Goal: Transaction & Acquisition: Purchase product/service

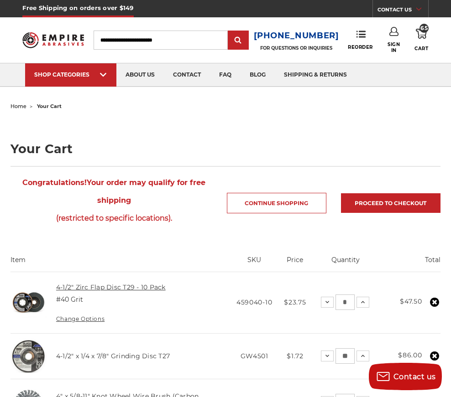
click at [125, 288] on link "4-1/2" Zirc Flap Disc T29 - 10 Pack" at bounding box center [111, 287] width 110 height 8
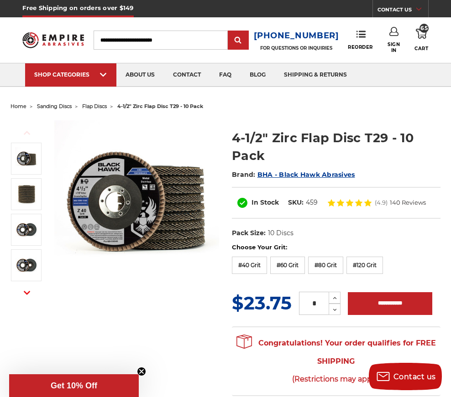
click at [241, 102] on ul "home sanding discs flap discs 4-1/2" zirc flap disc t29 - 10 pack" at bounding box center [224, 106] width 429 height 13
click at [423, 38] on use at bounding box center [421, 34] width 11 height 10
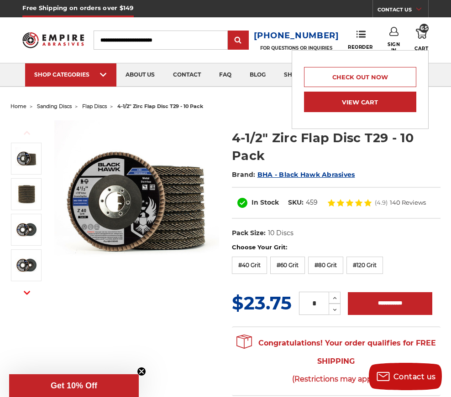
click at [376, 107] on link "View Cart" at bounding box center [360, 102] width 112 height 21
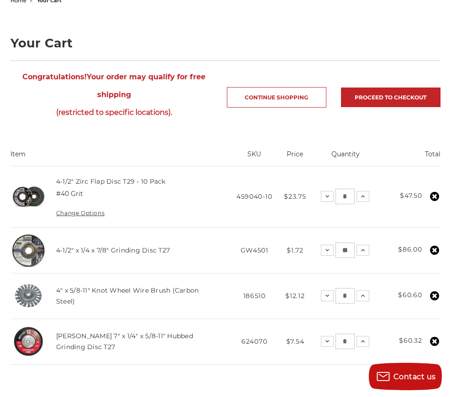
scroll to position [137, 0]
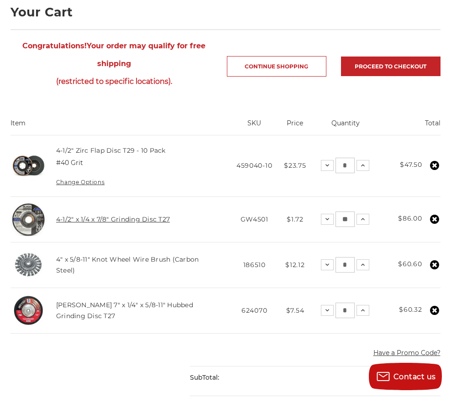
click at [117, 219] on link "4-1/2" x 1/4 x 7/8" Grinding Disc T27" at bounding box center [113, 219] width 114 height 8
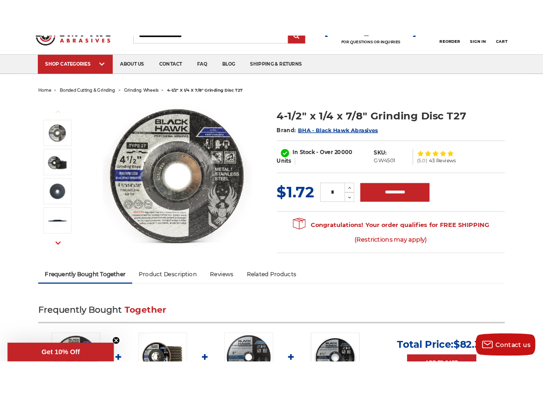
scroll to position [43, 0]
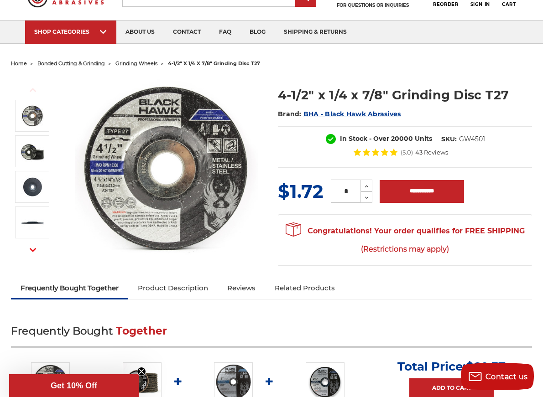
click at [363, 273] on div "Previous Next Brand: )" at bounding box center [272, 174] width 534 height 208
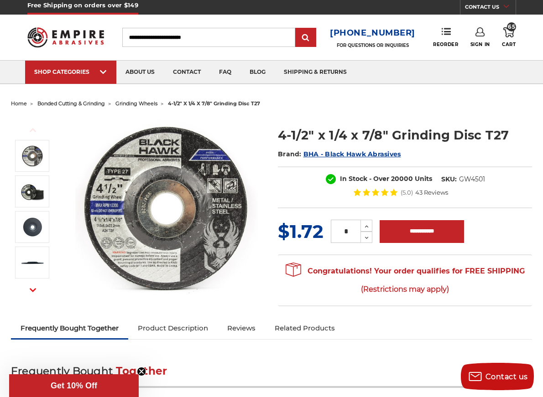
scroll to position [0, 0]
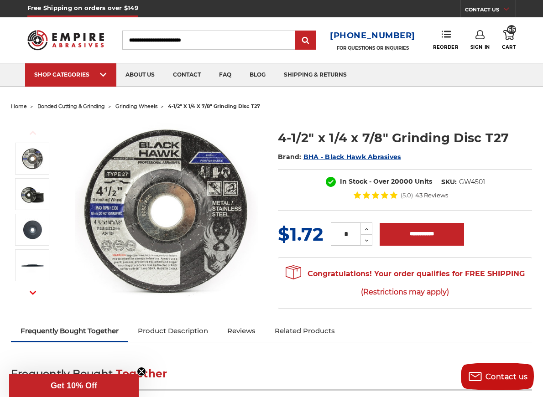
click at [450, 37] on use at bounding box center [508, 35] width 11 height 10
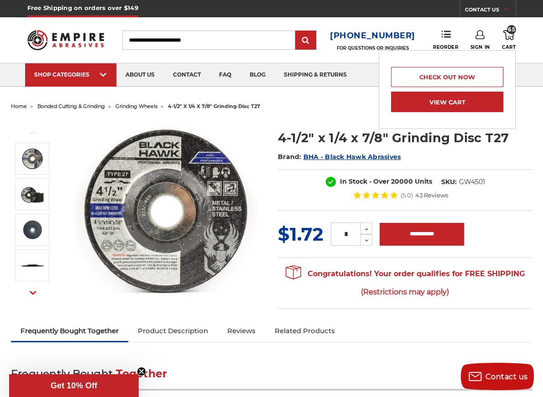
click at [450, 105] on link "View Cart" at bounding box center [447, 102] width 112 height 21
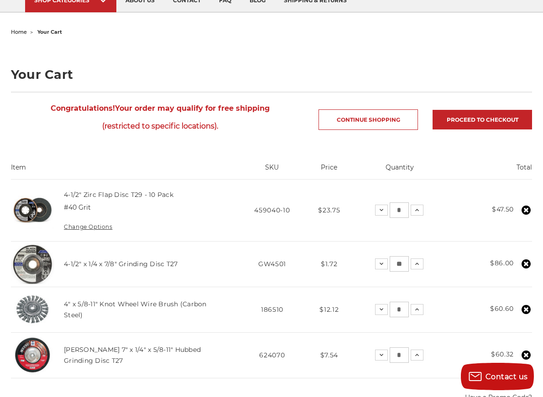
scroll to position [91, 0]
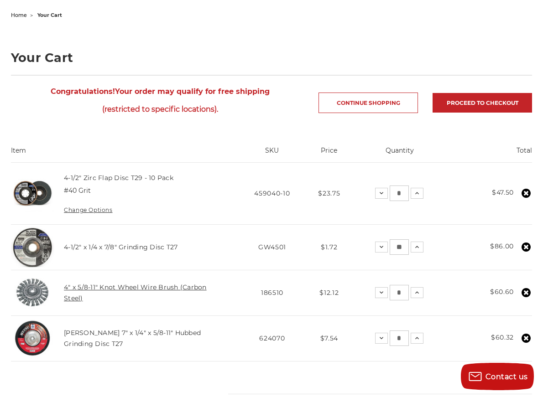
click at [147, 289] on link "4" x 5/8-11" Knot Wheel Wire Brush (Carbon Steel)" at bounding box center [135, 292] width 143 height 19
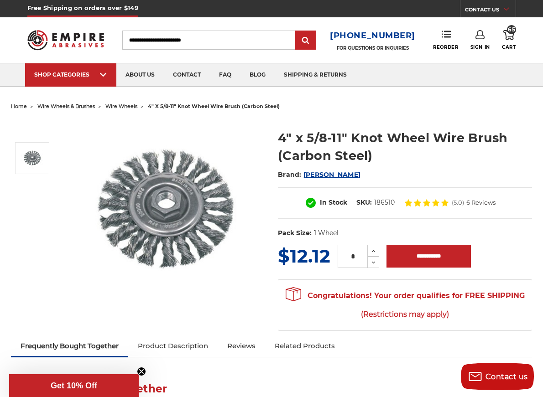
click at [225, 284] on img at bounding box center [166, 211] width 183 height 183
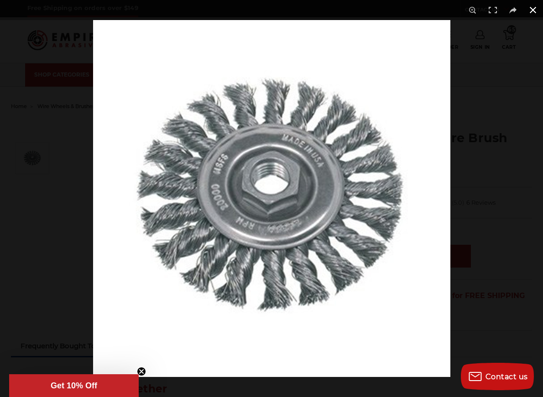
click at [531, 6] on button at bounding box center [533, 10] width 20 height 20
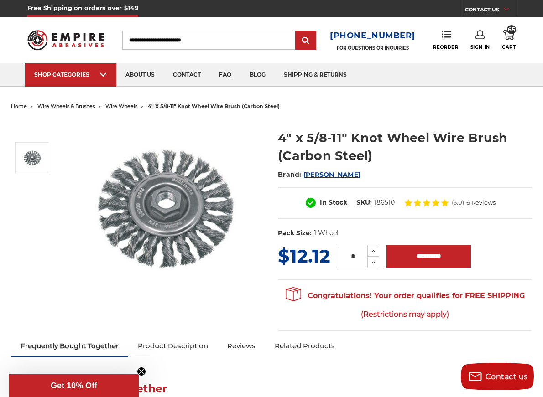
click at [509, 40] on link "65 Cart" at bounding box center [509, 40] width 14 height 20
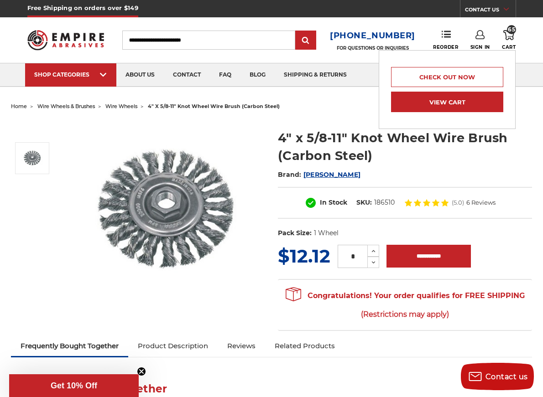
click at [468, 106] on link "View Cart" at bounding box center [447, 102] width 112 height 21
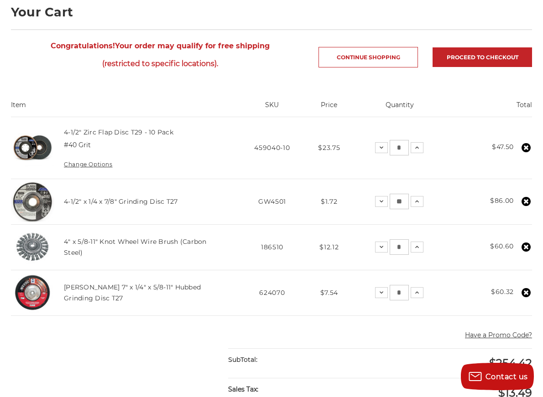
scroll to position [183, 0]
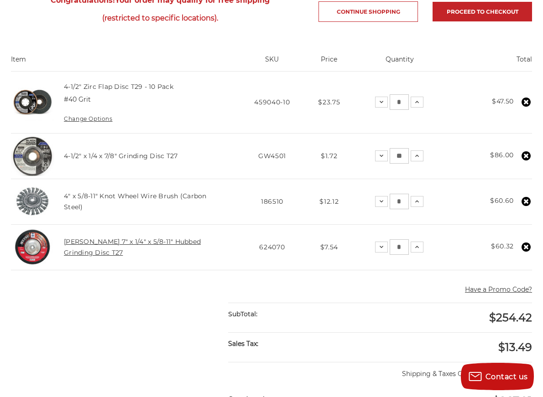
click at [155, 244] on link "[PERSON_NAME] 7" x 1/4" x 5/8-11" Hubbed Grinding Disc T27" at bounding box center [132, 247] width 137 height 19
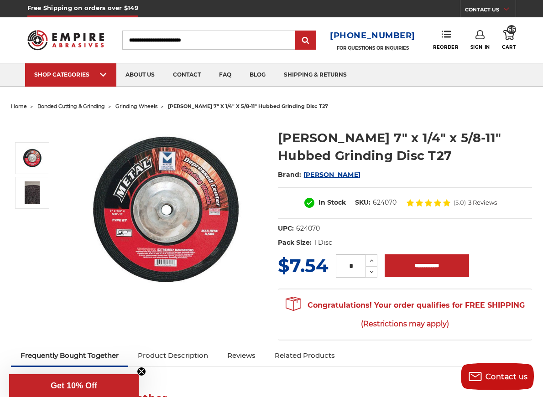
click at [360, 106] on ul "home bonded cutting & grinding grinding wheels [PERSON_NAME] 7" x 1/4" x 5/8-11…" at bounding box center [271, 106] width 521 height 13
click at [511, 42] on link "65 Cart" at bounding box center [509, 40] width 14 height 20
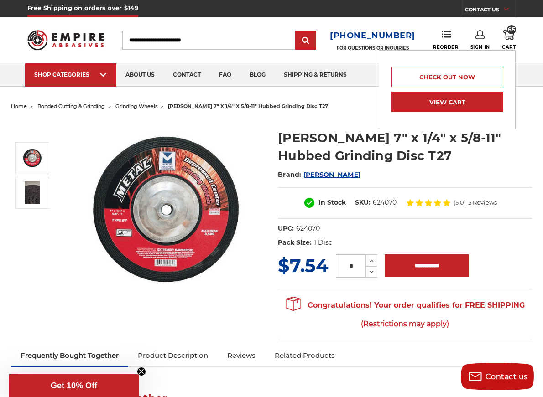
click at [478, 102] on link "View Cart" at bounding box center [447, 102] width 112 height 21
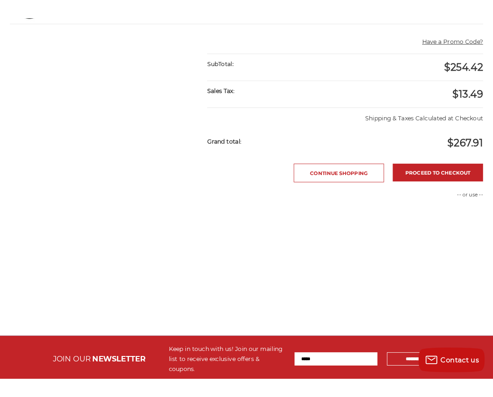
scroll to position [456, 0]
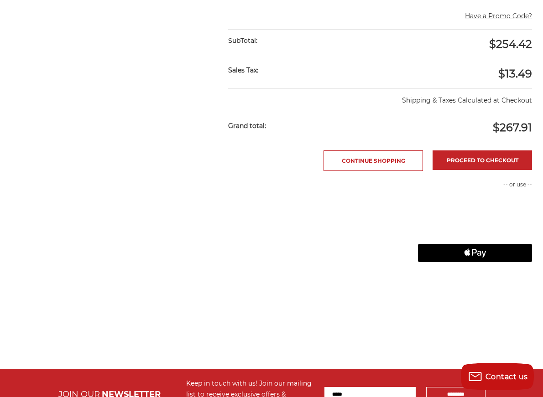
click at [295, 314] on main "home your cart Your Cart Congratulations! Your order may qualify for free shipp…" at bounding box center [271, 7] width 531 height 726
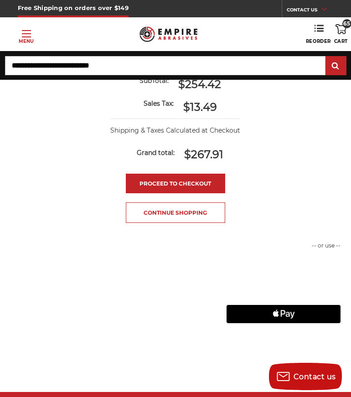
scroll to position [766, 0]
